Goal: Information Seeking & Learning: Check status

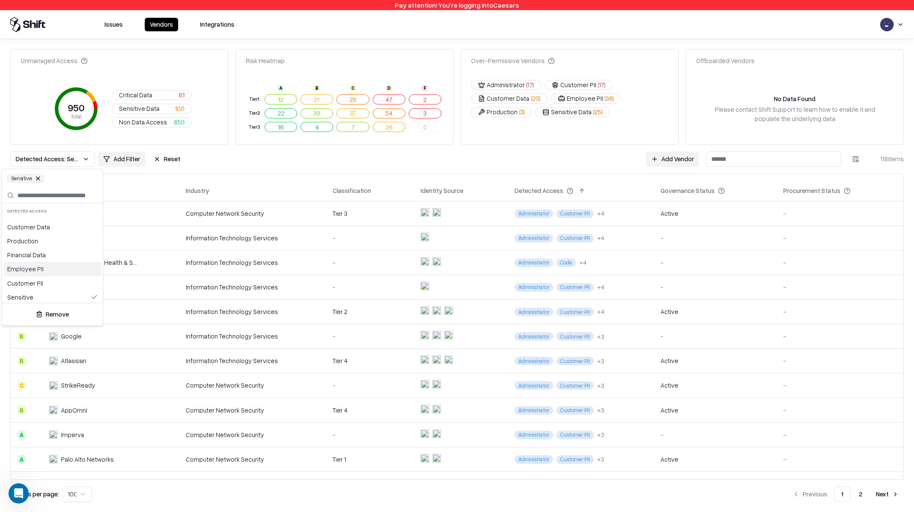
click at [113, 25] on html "Pay attention! You're logging into Caesars Issues Vendors Integrations Unmanage…" at bounding box center [457, 256] width 914 height 512
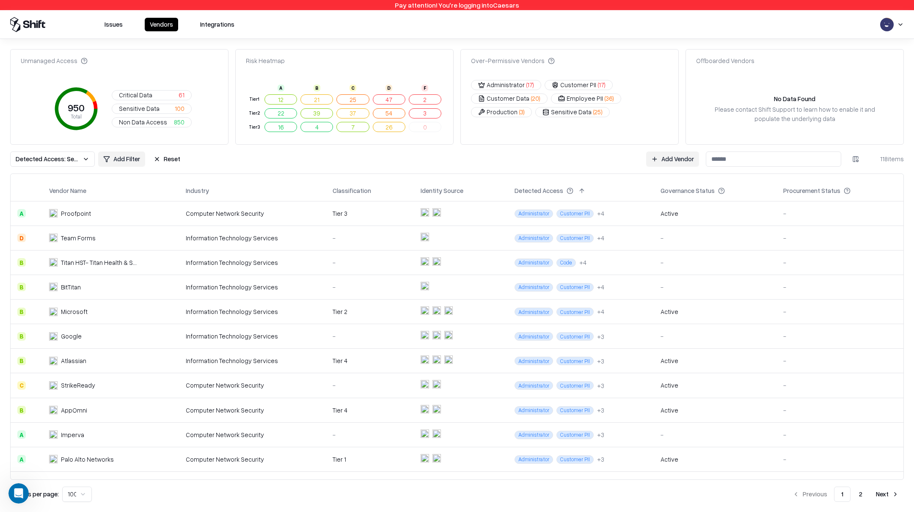
click at [113, 25] on button "Issues" at bounding box center [113, 25] width 28 height 14
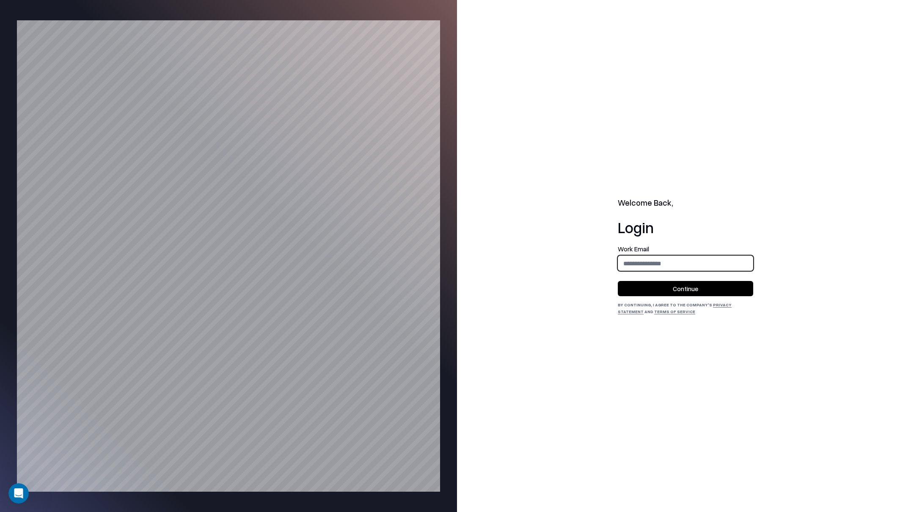
click at [674, 259] on input "email" at bounding box center [685, 263] width 134 height 16
type input "**********"
click at [693, 289] on button "Continue" at bounding box center [684, 288] width 135 height 15
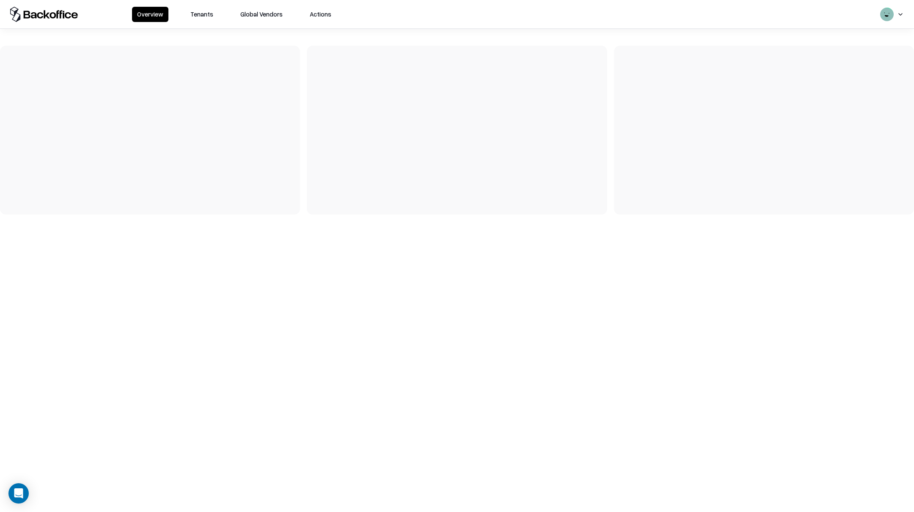
click at [189, 11] on button "Tenants" at bounding box center [201, 14] width 33 height 15
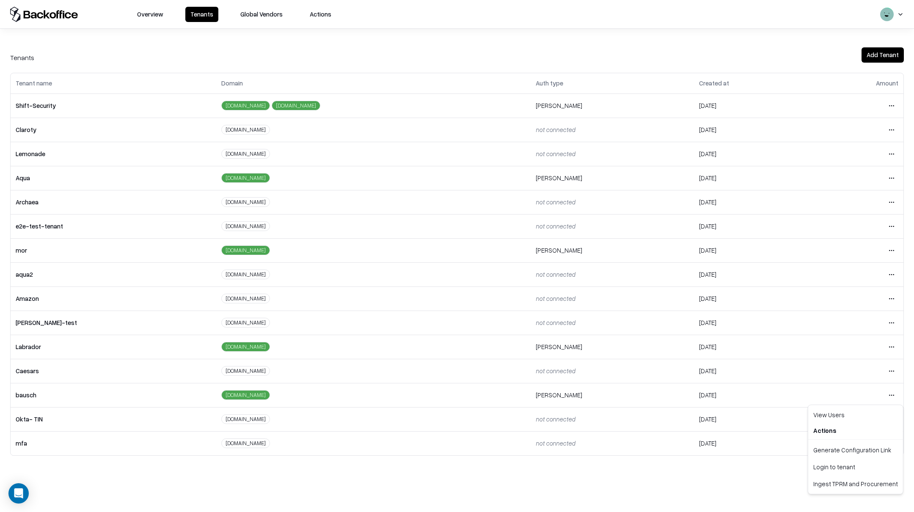
click at [892, 399] on html "Overview Tenants Global Vendors Actions Tenants Add Tenant Tenant name Domain A…" at bounding box center [457, 256] width 914 height 512
click at [835, 469] on div "Login to tenant" at bounding box center [854, 466] width 91 height 17
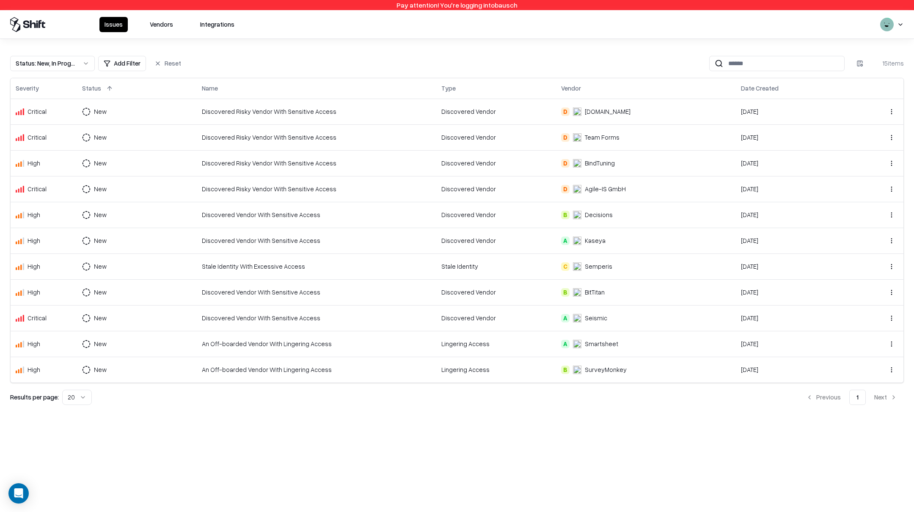
click at [86, 66] on button "Status : New, In Progress" at bounding box center [52, 63] width 85 height 15
click at [37, 147] on div "Draft" at bounding box center [33, 147] width 14 height 9
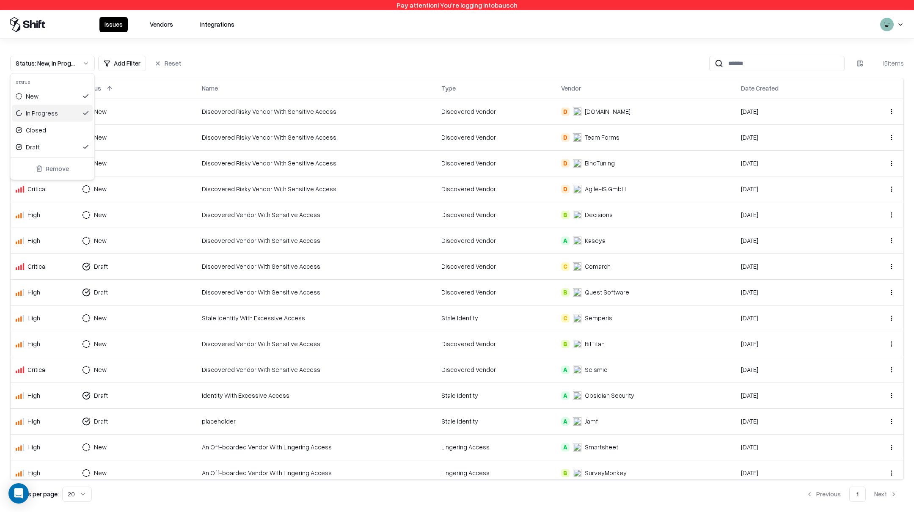
drag, startPoint x: 38, startPoint y: 111, endPoint x: 40, endPoint y: 98, distance: 12.9
click at [38, 110] on div "In Progress" at bounding box center [42, 113] width 32 height 9
click at [41, 94] on div "New" at bounding box center [52, 96] width 80 height 17
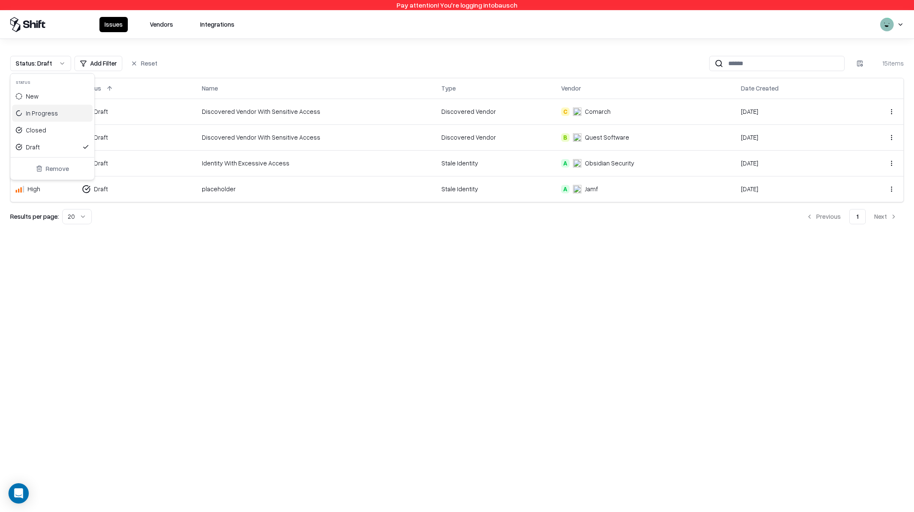
click at [382, 330] on html "Pay attention! You're logging into bausch Issues Vendors Integrations Status : …" at bounding box center [457, 256] width 914 height 512
click at [398, 192] on div "placeholder" at bounding box center [316, 188] width 229 height 9
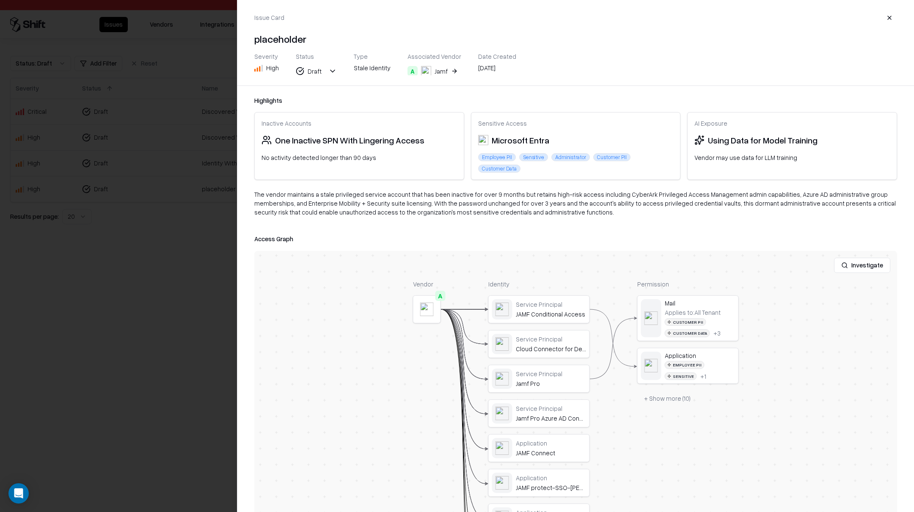
click at [110, 245] on div at bounding box center [457, 256] width 914 height 512
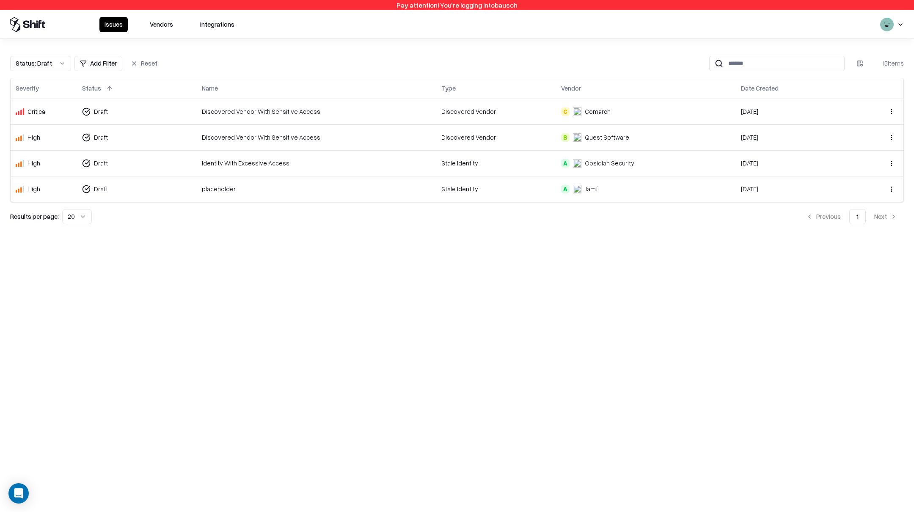
click at [371, 162] on div "Identity With Excessive Access" at bounding box center [316, 163] width 229 height 9
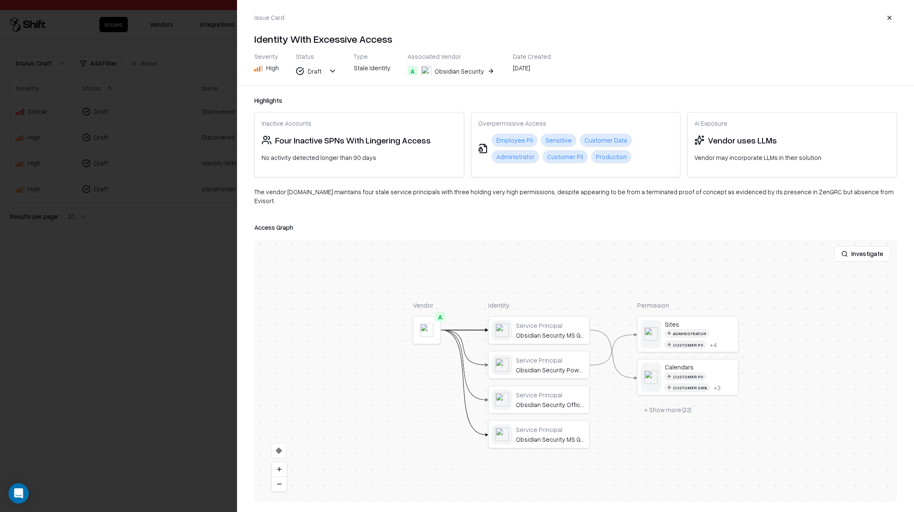
click at [179, 262] on div at bounding box center [457, 256] width 914 height 512
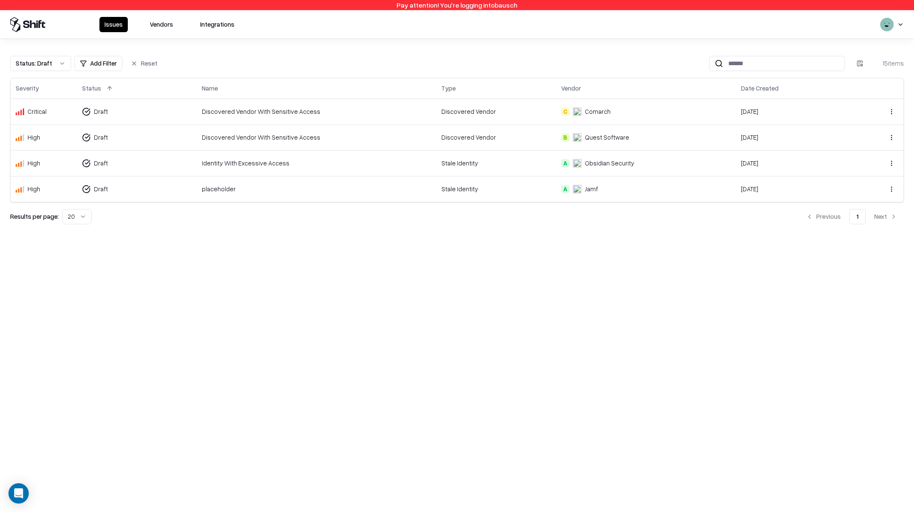
click at [253, 188] on div "placeholder" at bounding box center [316, 188] width 229 height 9
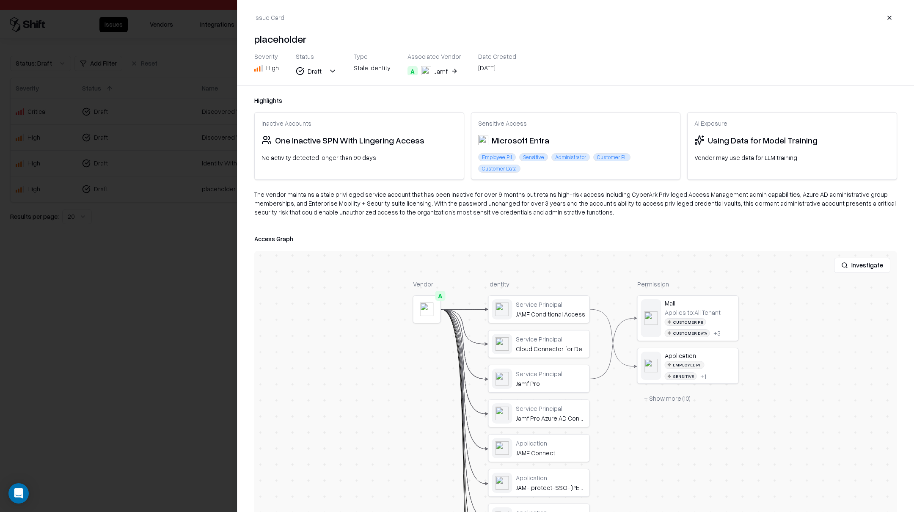
click at [439, 65] on button "A Jamf" at bounding box center [433, 70] width 52 height 15
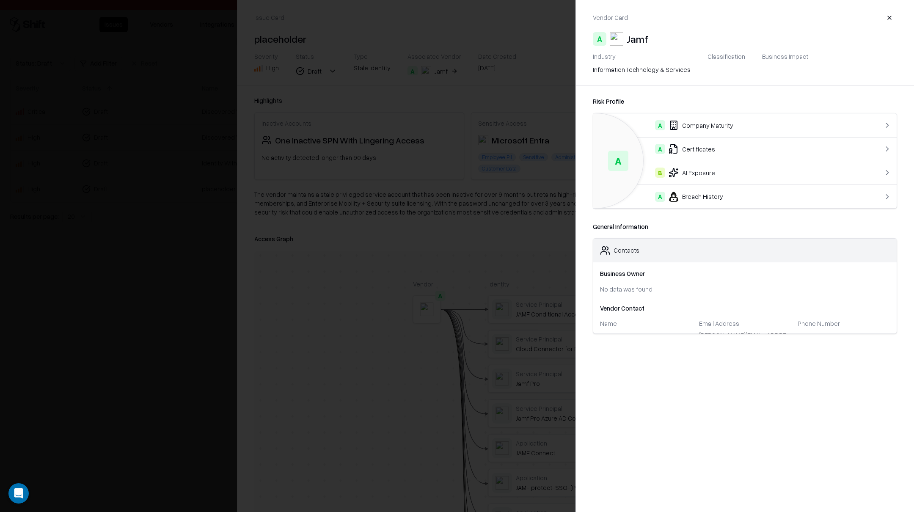
click at [701, 176] on div "B AI Exposure" at bounding box center [727, 172] width 255 height 10
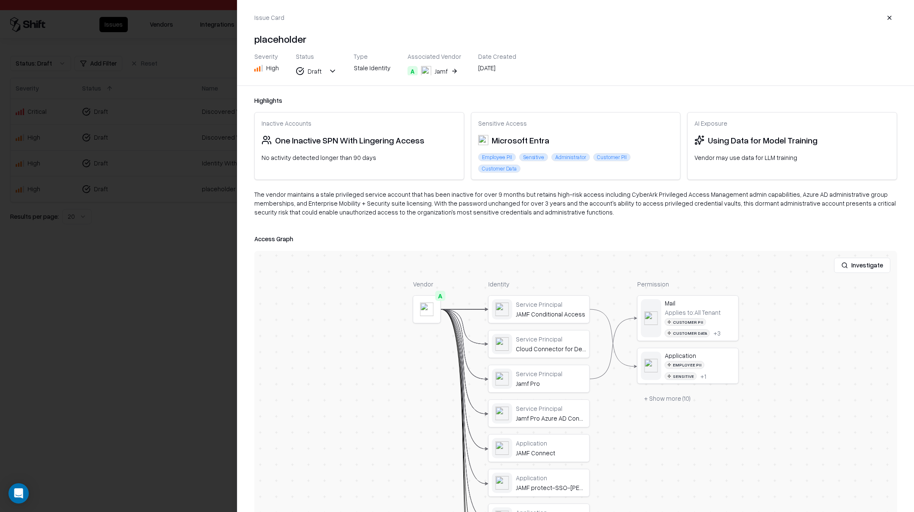
click at [226, 297] on div at bounding box center [457, 256] width 914 height 512
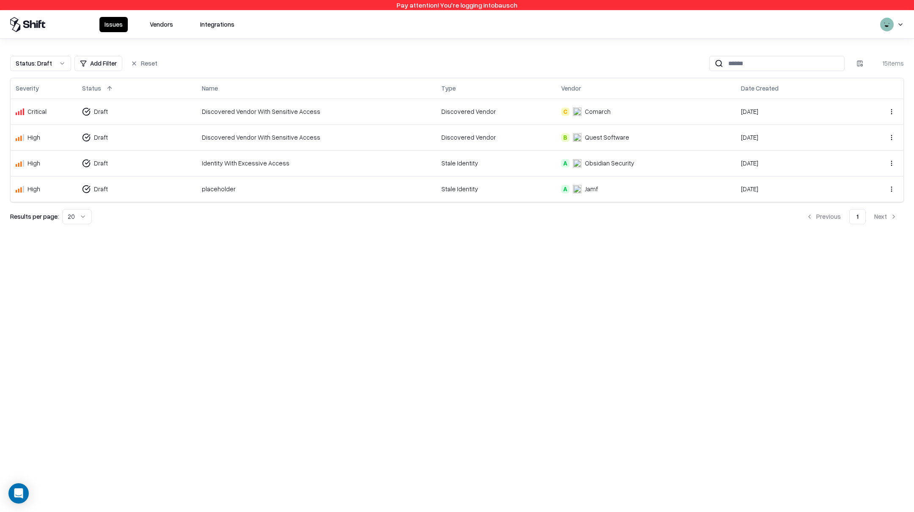
click at [281, 188] on div "placeholder" at bounding box center [316, 188] width 229 height 9
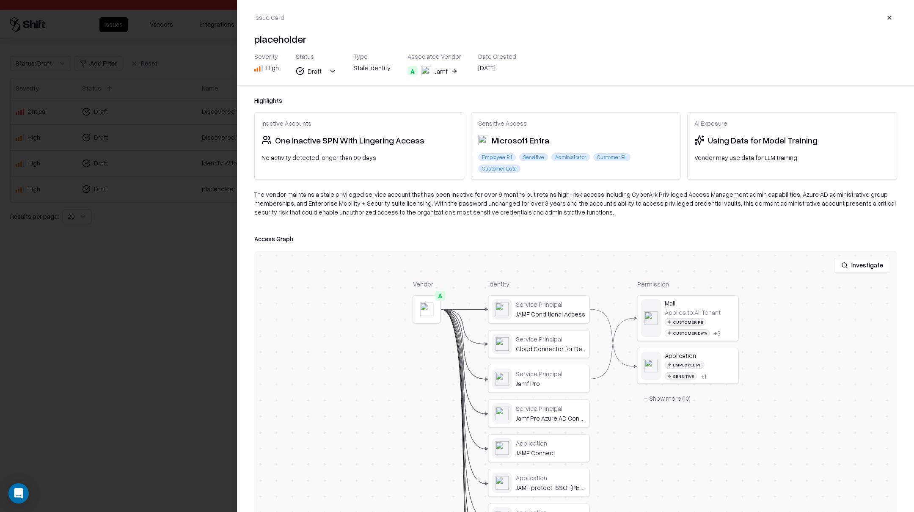
click at [203, 230] on div at bounding box center [457, 256] width 914 height 512
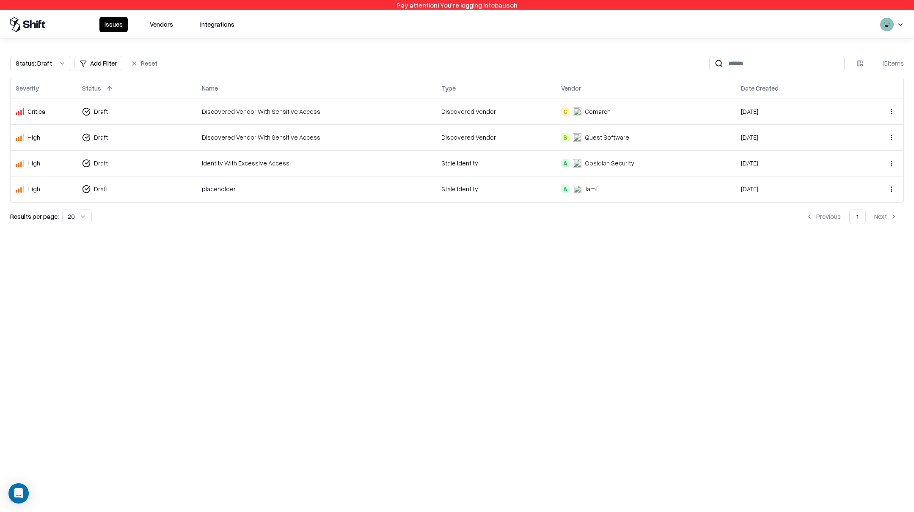
click at [379, 189] on div "placeholder" at bounding box center [316, 188] width 229 height 9
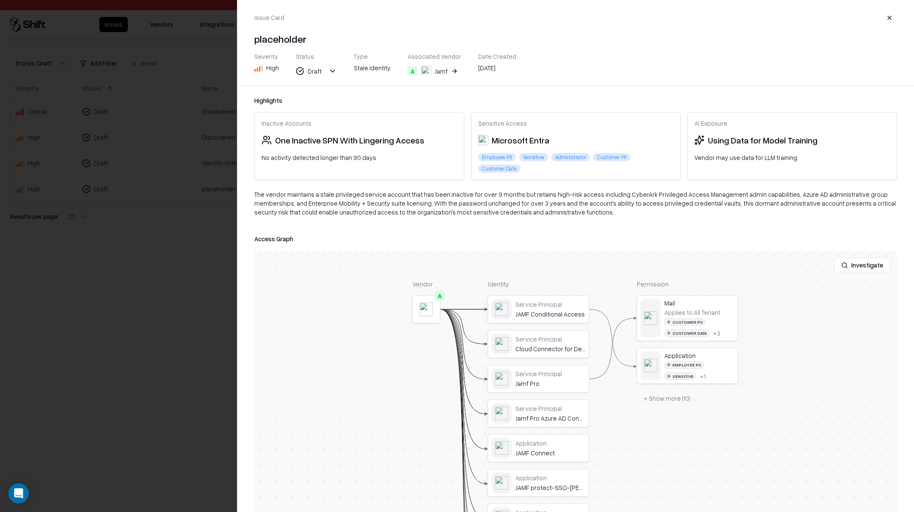
click at [0, 0] on button at bounding box center [0, 0] width 0 height 0
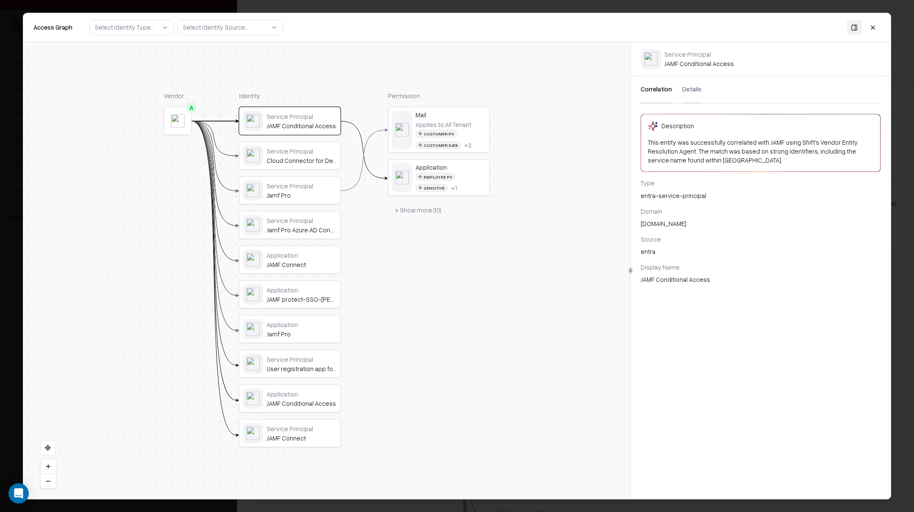
click at [694, 89] on button "Details" at bounding box center [691, 89] width 19 height 27
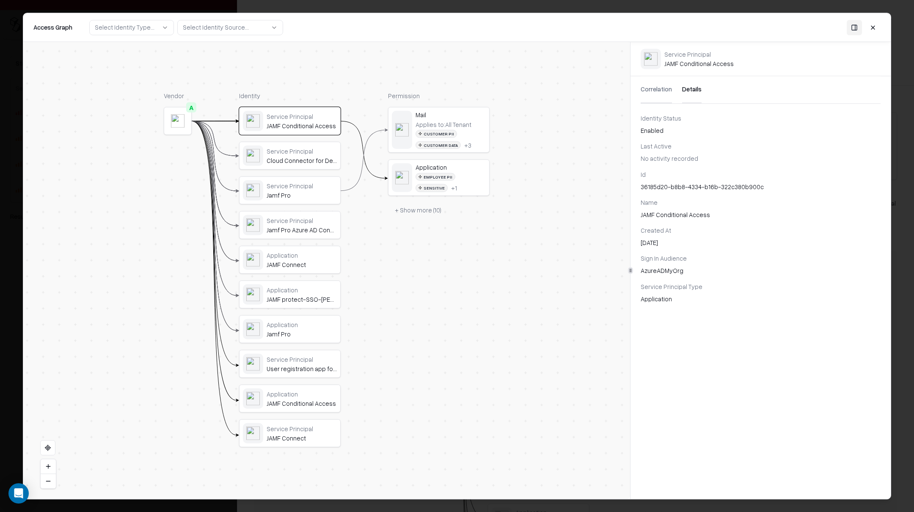
click at [874, 27] on button at bounding box center [872, 27] width 15 height 15
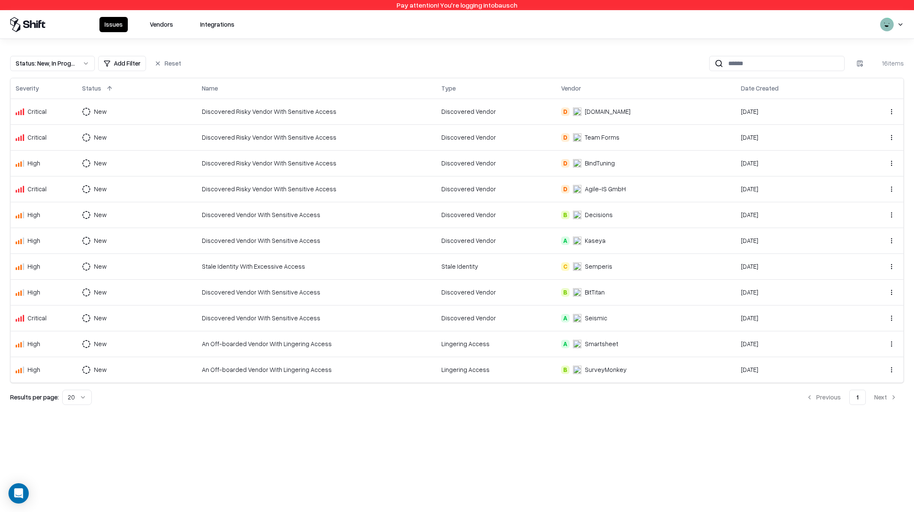
click at [308, 410] on div "Status : New, In Progress Add Filter Reset 16 items Severity Status Name Type V…" at bounding box center [457, 227] width 914 height 376
drag, startPoint x: 85, startPoint y: 66, endPoint x: 82, endPoint y: 70, distance: 4.9
click at [85, 66] on button "Status : New, In Progress" at bounding box center [52, 63] width 85 height 15
drag, startPoint x: 44, startPoint y: 145, endPoint x: 43, endPoint y: 128, distance: 16.5
click at [44, 143] on div "Draft" at bounding box center [52, 147] width 80 height 17
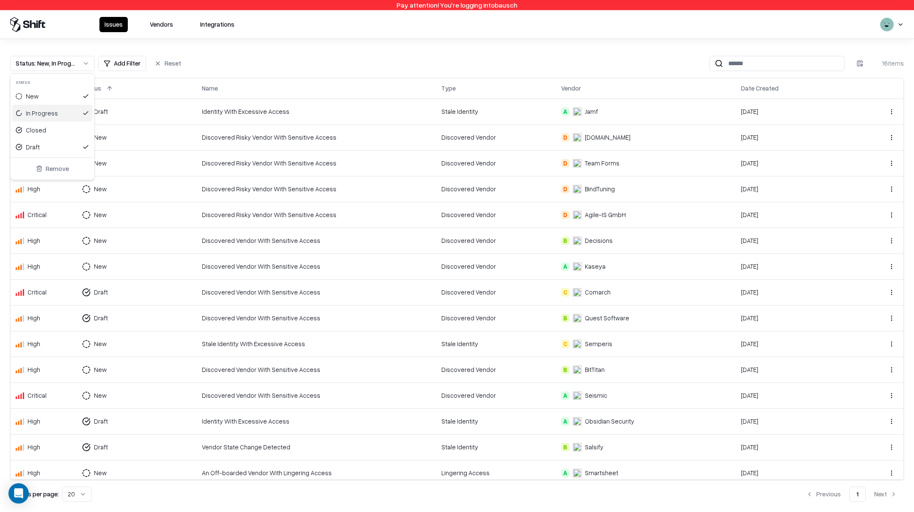
click at [43, 109] on div "In Progress" at bounding box center [42, 113] width 32 height 9
click at [49, 95] on div "New" at bounding box center [52, 96] width 80 height 17
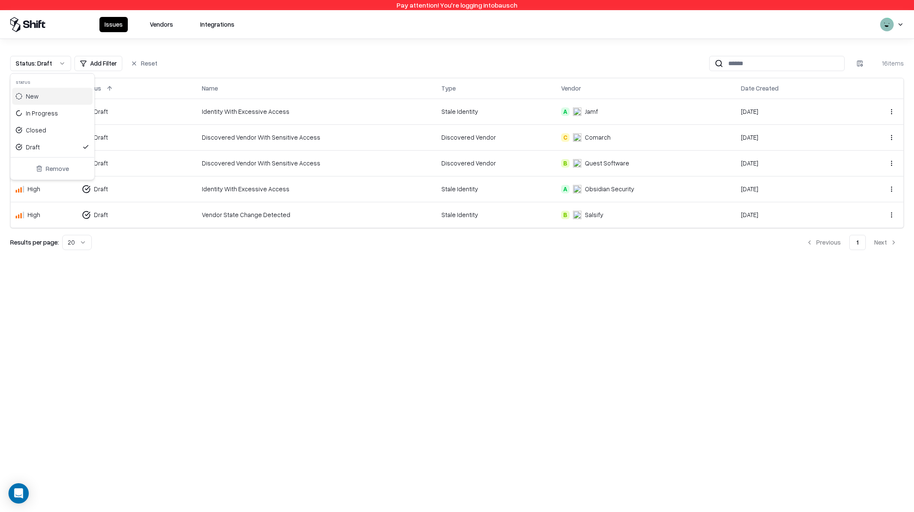
click at [252, 216] on html "Pay attention! You're logging into bausch Issues Vendors Integrations Status : …" at bounding box center [457, 256] width 914 height 512
click at [250, 216] on div "Vendor State Change Detected" at bounding box center [316, 214] width 229 height 9
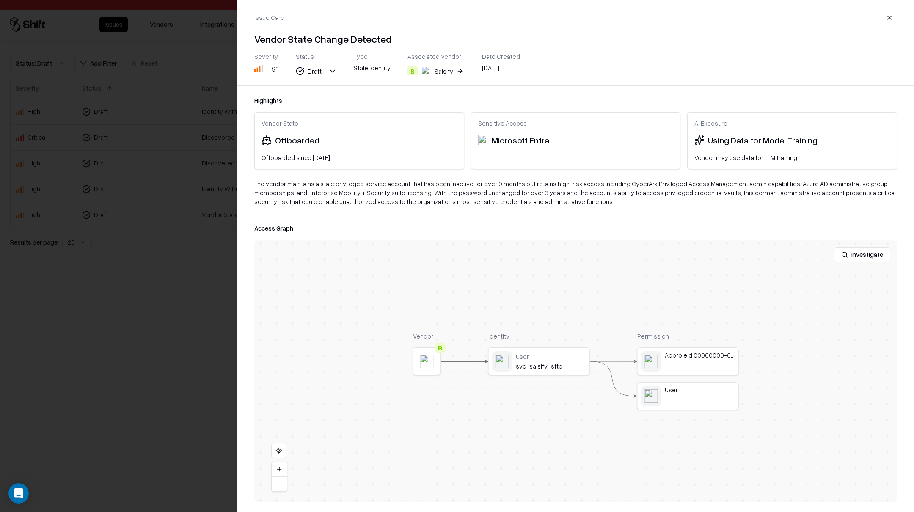
click at [173, 274] on div at bounding box center [457, 256] width 914 height 512
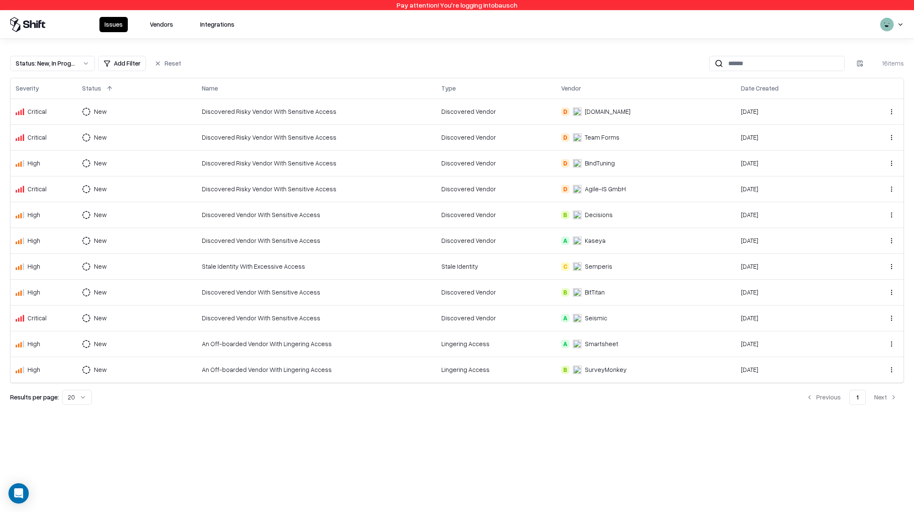
drag, startPoint x: 89, startPoint y: 66, endPoint x: 85, endPoint y: 69, distance: 4.7
click at [89, 66] on button "Status : New, In Progress" at bounding box center [52, 63] width 85 height 15
drag, startPoint x: 39, startPoint y: 115, endPoint x: 42, endPoint y: 105, distance: 11.0
click at [39, 114] on div "In Progress" at bounding box center [42, 113] width 32 height 9
drag, startPoint x: 43, startPoint y: 102, endPoint x: 36, endPoint y: 118, distance: 17.0
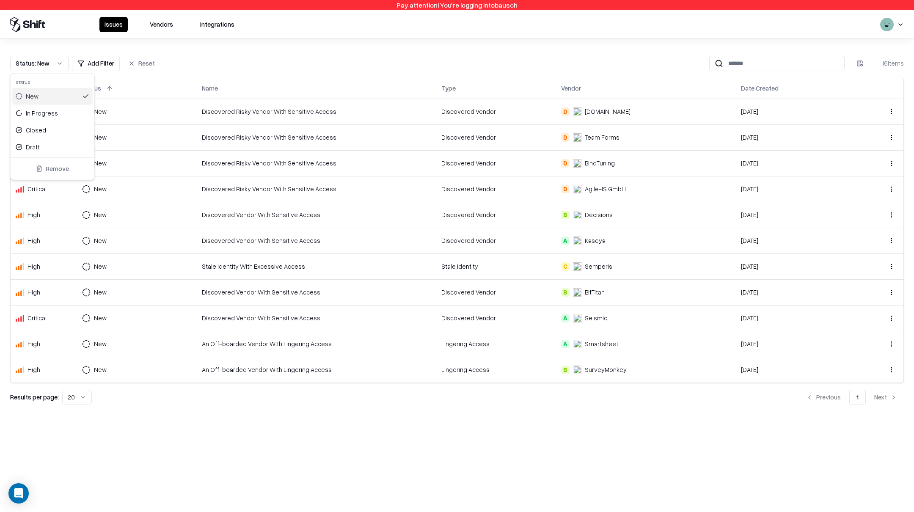
click at [43, 102] on div "New" at bounding box center [52, 96] width 80 height 17
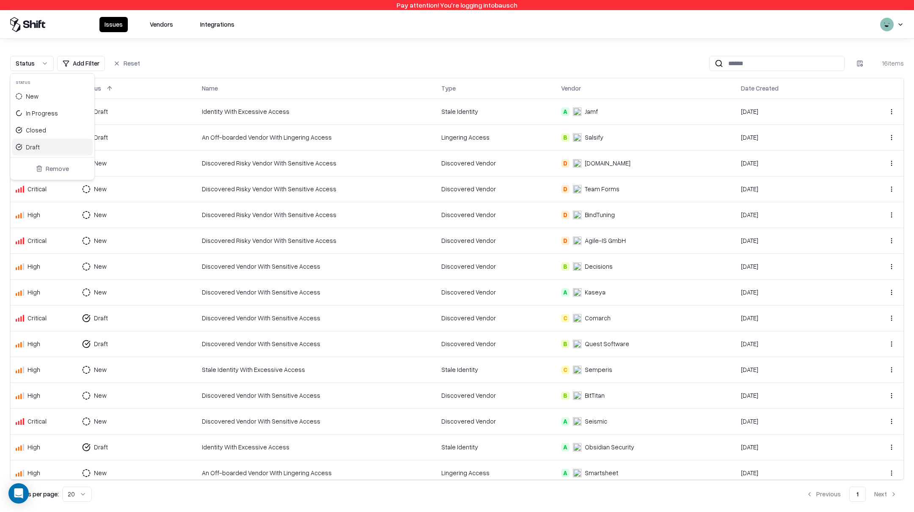
click at [29, 147] on div "Draft" at bounding box center [33, 147] width 14 height 9
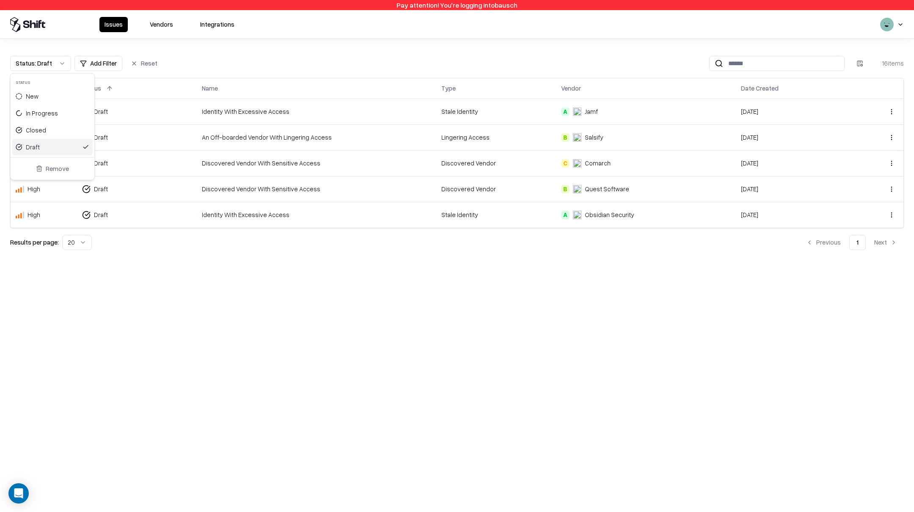
click at [284, 282] on html "Pay attention! You're logging into bausch Issues Vendors Integrations Status : …" at bounding box center [457, 256] width 914 height 512
